Goal: Check status: Check status

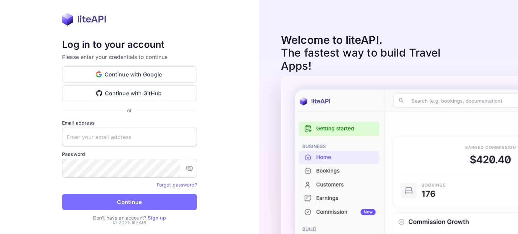
drag, startPoint x: 91, startPoint y: 139, endPoint x: 93, endPoint y: 142, distance: 3.6
click at [91, 139] on input "text" at bounding box center [129, 137] width 135 height 19
type input "[EMAIL_ADDRESS][DOMAIN_NAME]"
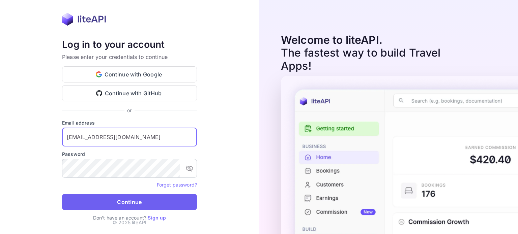
click at [125, 205] on button "Continue" at bounding box center [129, 202] width 135 height 16
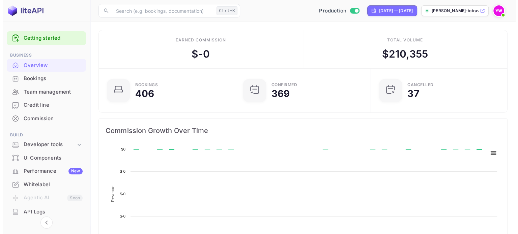
scroll to position [104, 127]
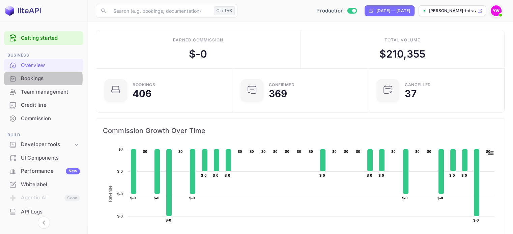
click at [31, 79] on div "Bookings" at bounding box center [50, 79] width 59 height 8
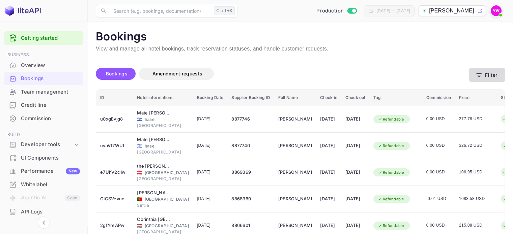
click at [490, 74] on button "Filter" at bounding box center [487, 75] width 36 height 14
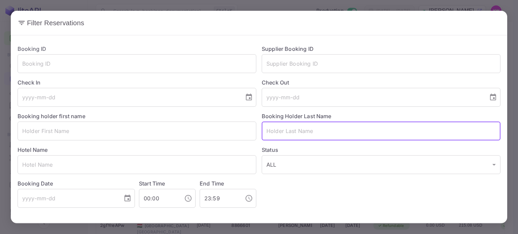
click at [290, 132] on input "text" at bounding box center [381, 131] width 239 height 19
paste input "IRIT [PERSON_NAME]"
drag, startPoint x: 307, startPoint y: 128, endPoint x: 343, endPoint y: 129, distance: 35.4
click at [343, 129] on input "IRIT [PERSON_NAME]" at bounding box center [381, 131] width 239 height 19
click at [307, 127] on input "IRIT [PERSON_NAME]" at bounding box center [381, 131] width 239 height 19
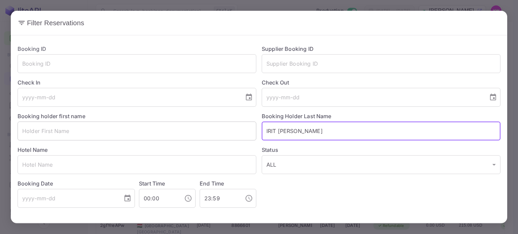
drag, startPoint x: 307, startPoint y: 127, endPoint x: 238, endPoint y: 127, distance: 69.4
click at [238, 127] on div "Booking ID ​ Supplier Booking ID ​ Check In ​ Check Out ​ Booking holder first …" at bounding box center [256, 123] width 488 height 169
type input "[PERSON_NAME]"
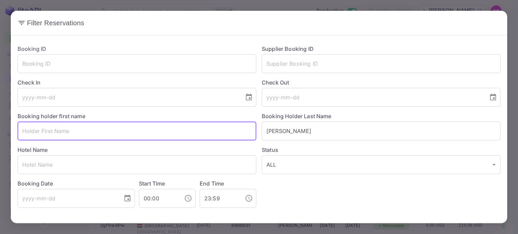
click at [113, 134] on input "text" at bounding box center [137, 131] width 239 height 19
paste input "IRIT SHVEYBISH"
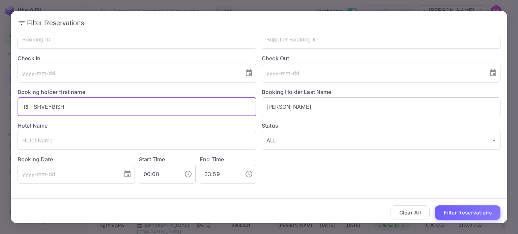
type input "IRIT SHVEYBISH"
click at [469, 209] on button "Filter Reservations" at bounding box center [467, 213] width 65 height 14
